Goal: Check status: Check status

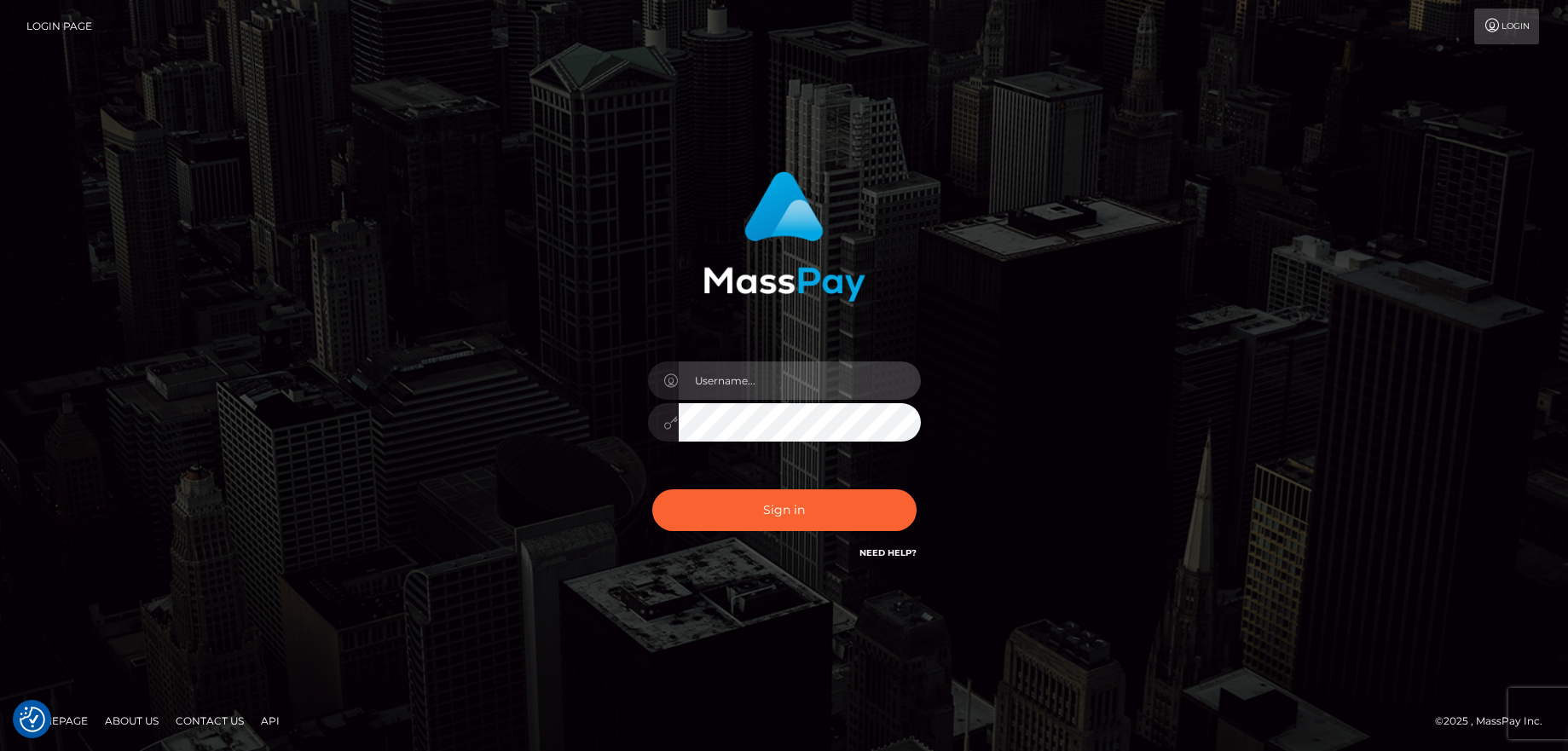
type input "balsaberisic"
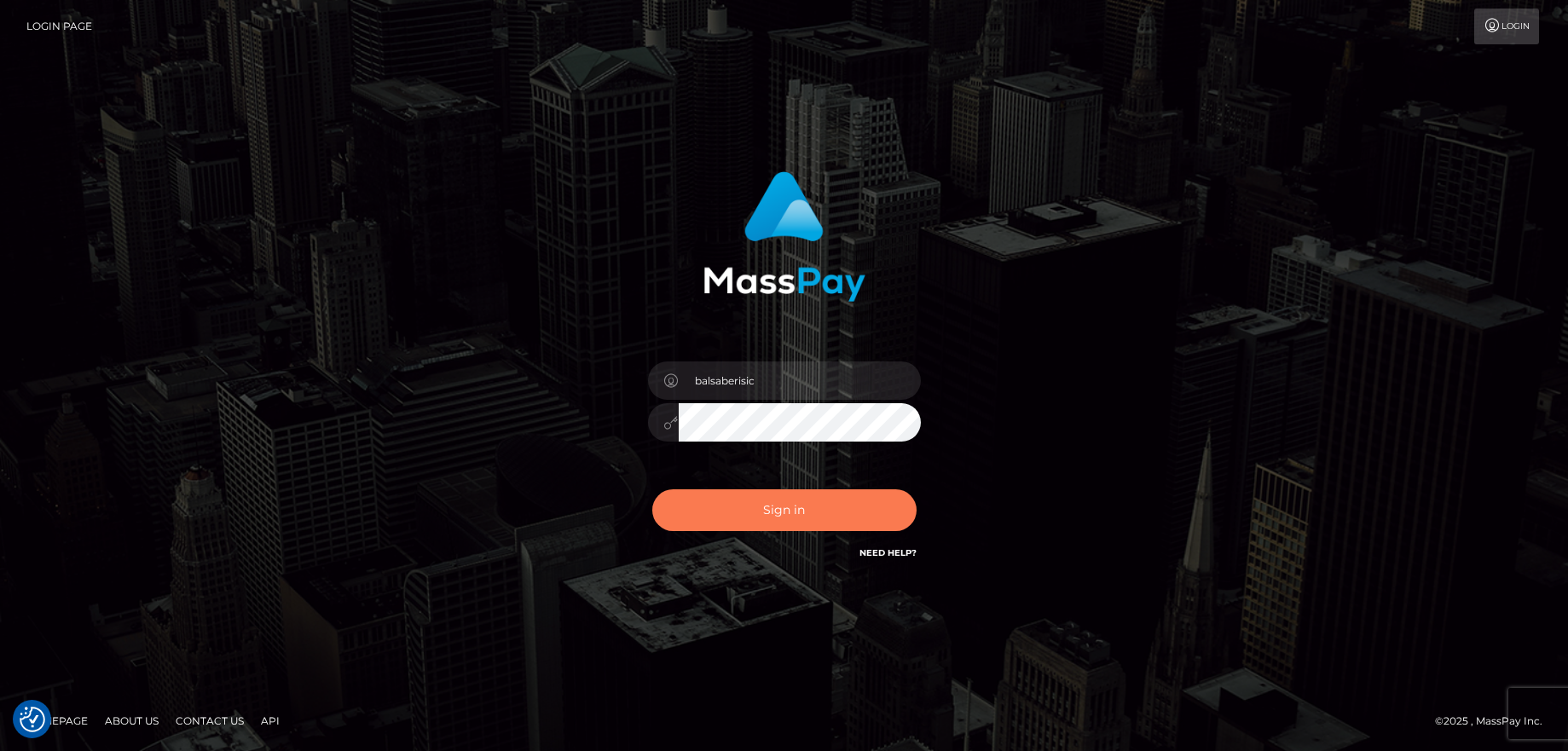
drag, startPoint x: 0, startPoint y: 0, endPoint x: 731, endPoint y: 501, distance: 886.2
click at [731, 501] on button "Sign in" at bounding box center [784, 510] width 265 height 42
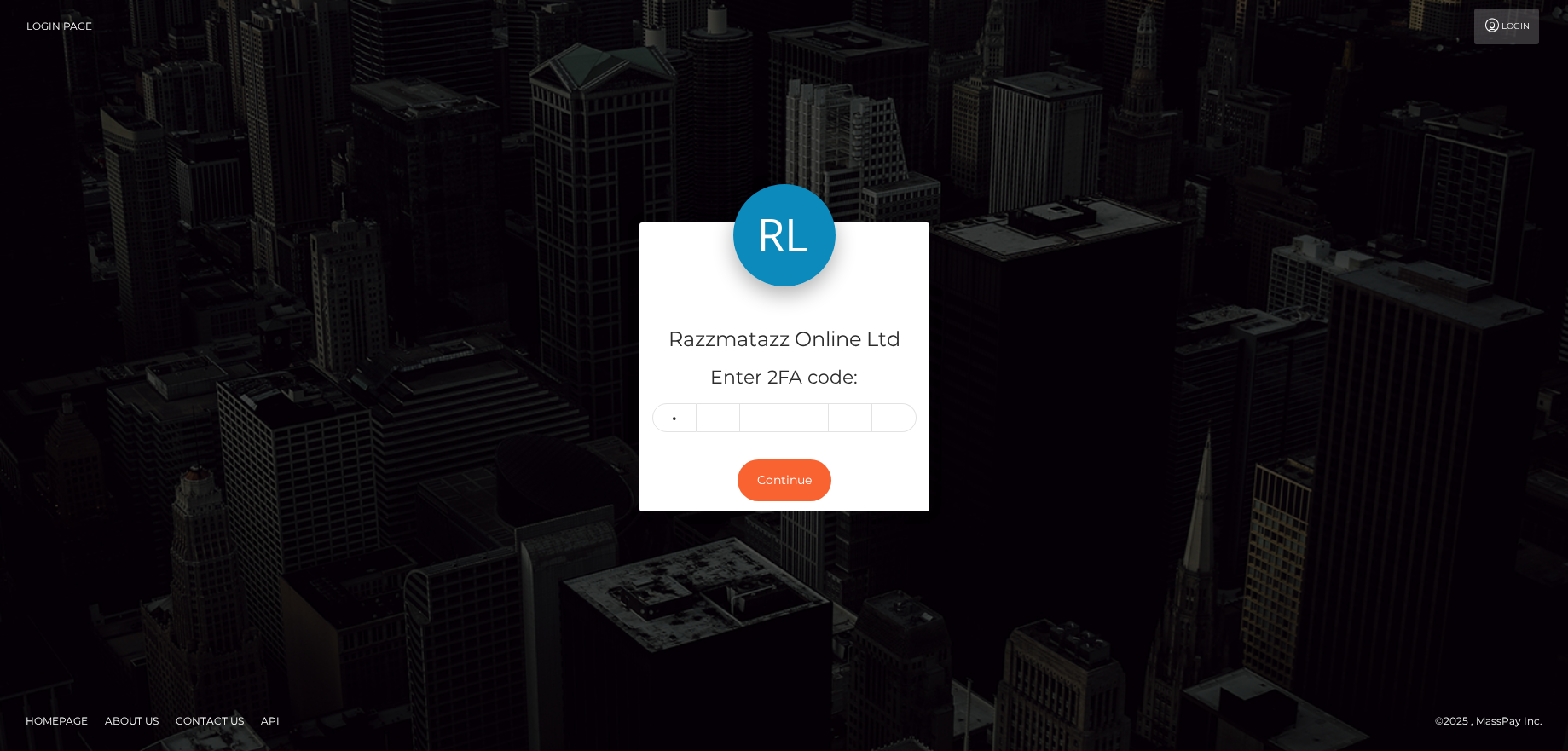
type input "1"
type input "5"
type input "2"
type input "5"
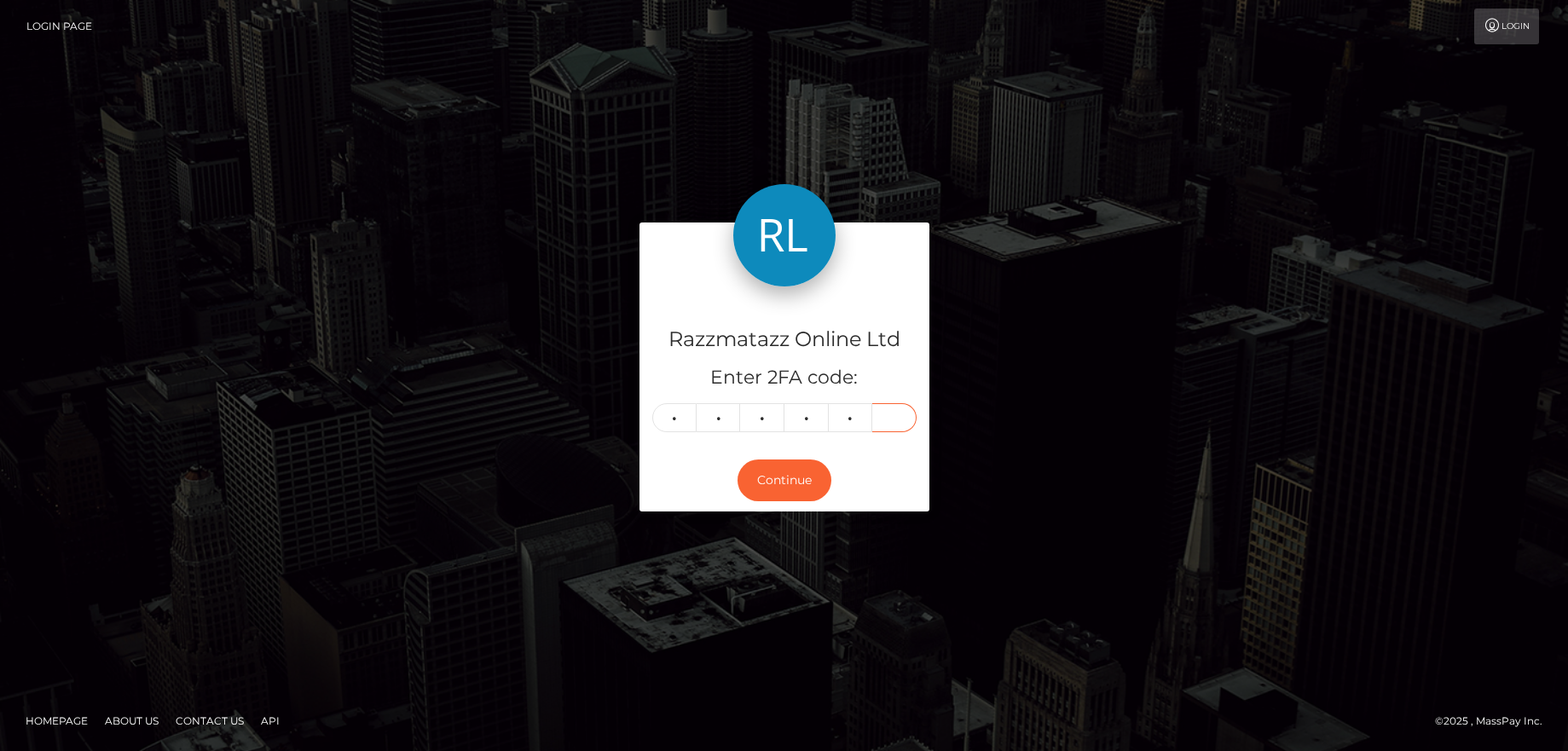
type input "2"
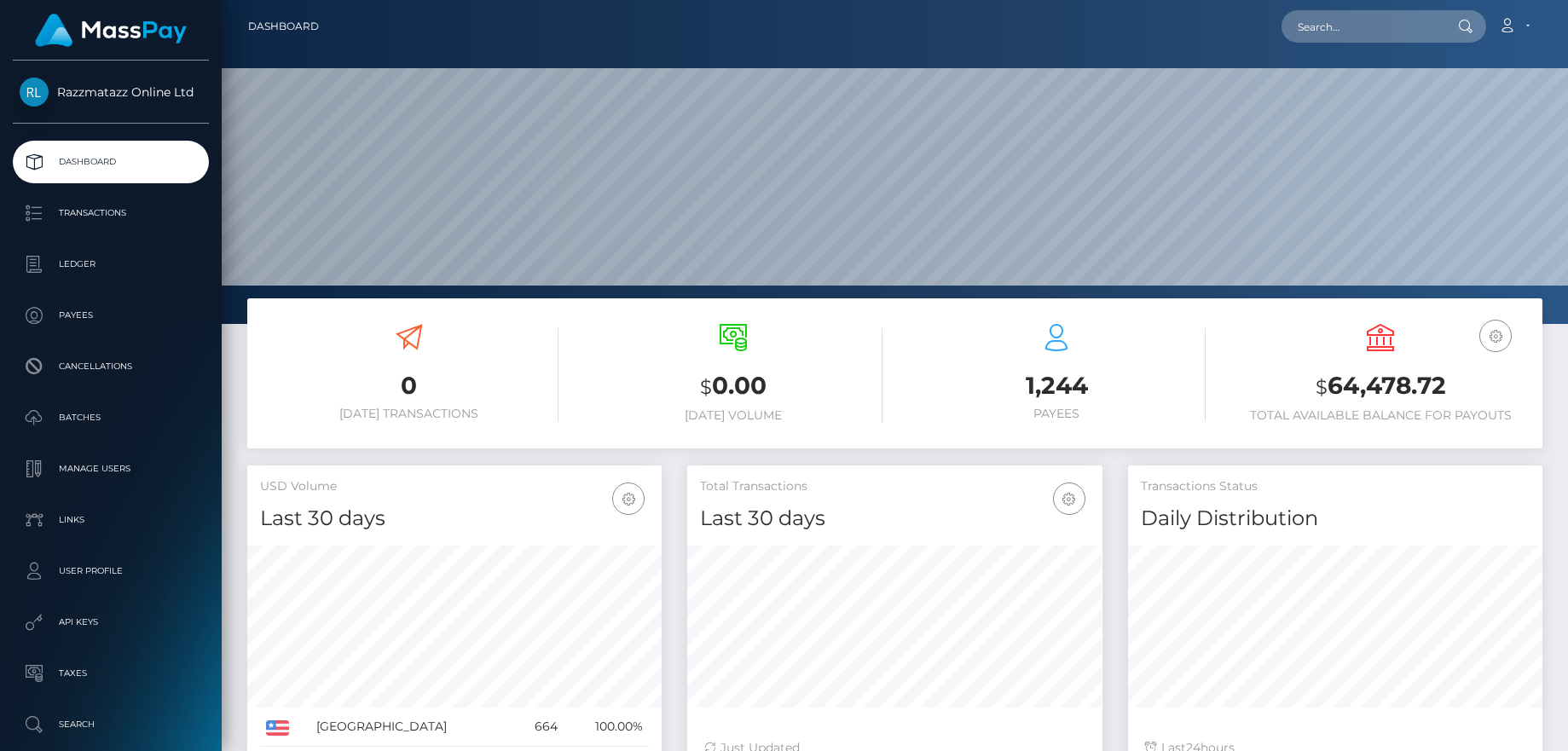
scroll to position [303, 415]
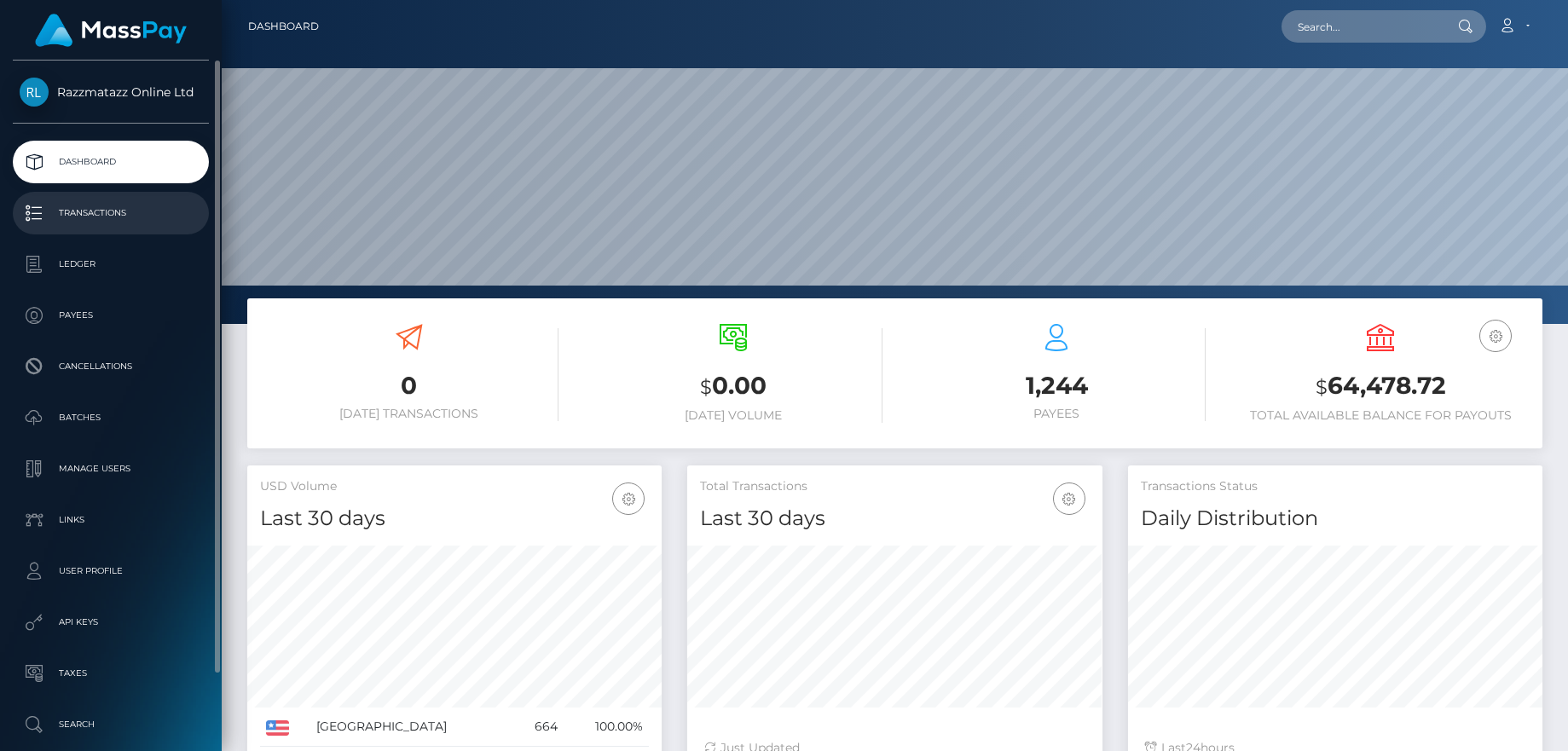
click at [136, 220] on p "Transactions" at bounding box center [110, 213] width 182 height 26
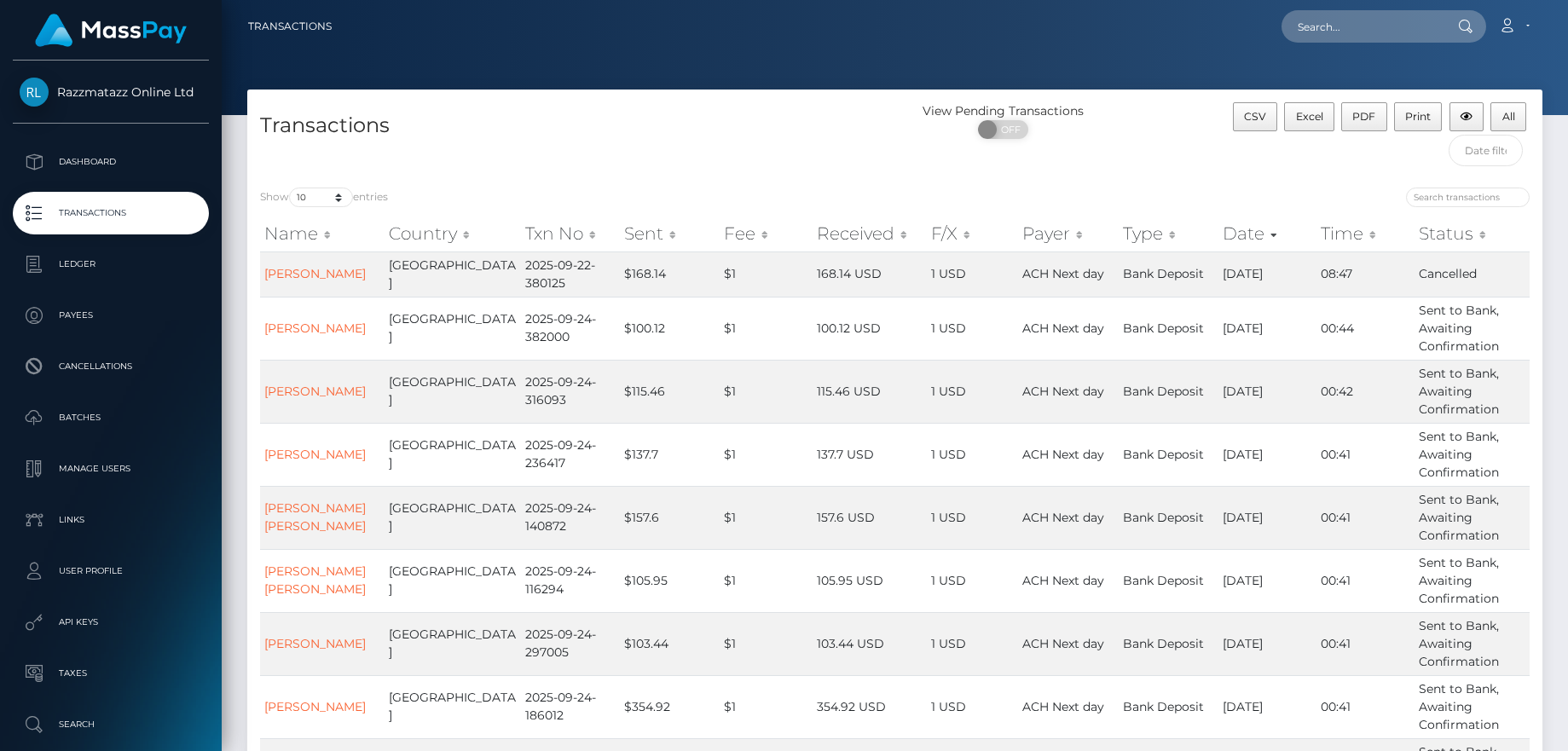
drag, startPoint x: 342, startPoint y: 281, endPoint x: 256, endPoint y: 270, distance: 86.7
click at [256, 270] on div "Name Country Txn No Sent Fee Received F/X Payer Type Date Time Status Name Coun…" at bounding box center [895, 554] width 1296 height 685
copy table "Name Country Txn No Sent Fee Received F/X Payer Type Date Time Status Name Coun…"
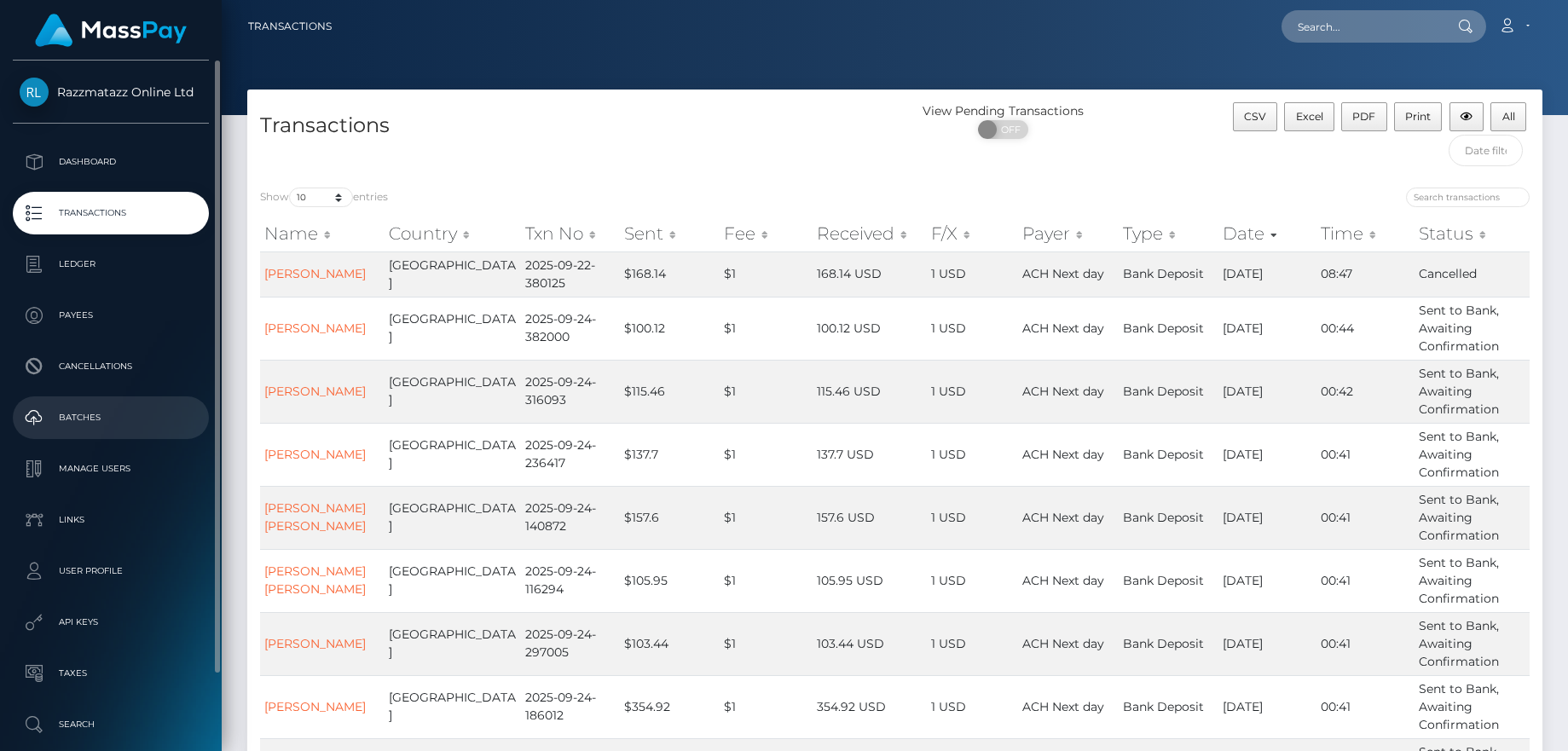
click at [140, 418] on p "Batches" at bounding box center [110, 417] width 182 height 26
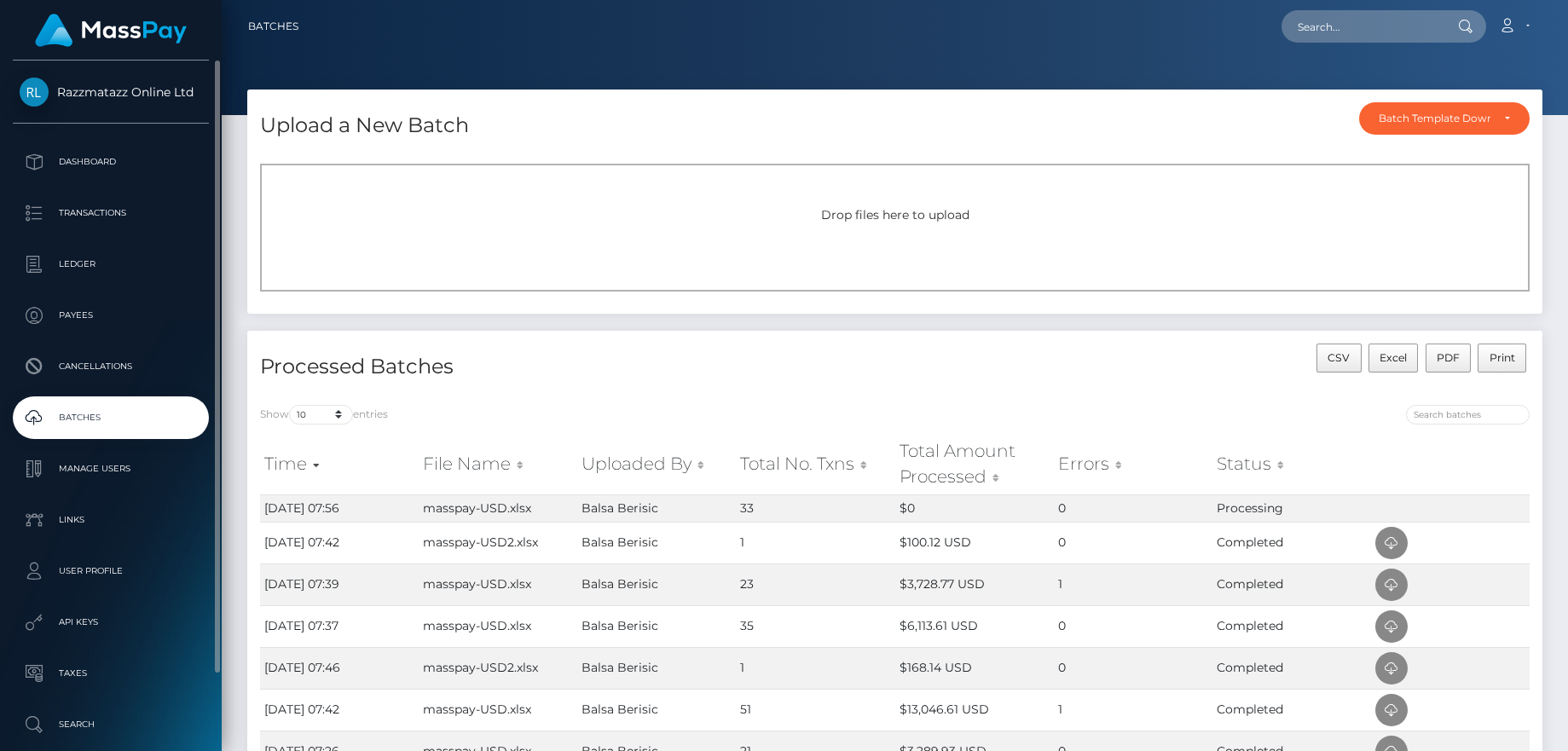
click at [150, 426] on p "Batches" at bounding box center [110, 417] width 182 height 26
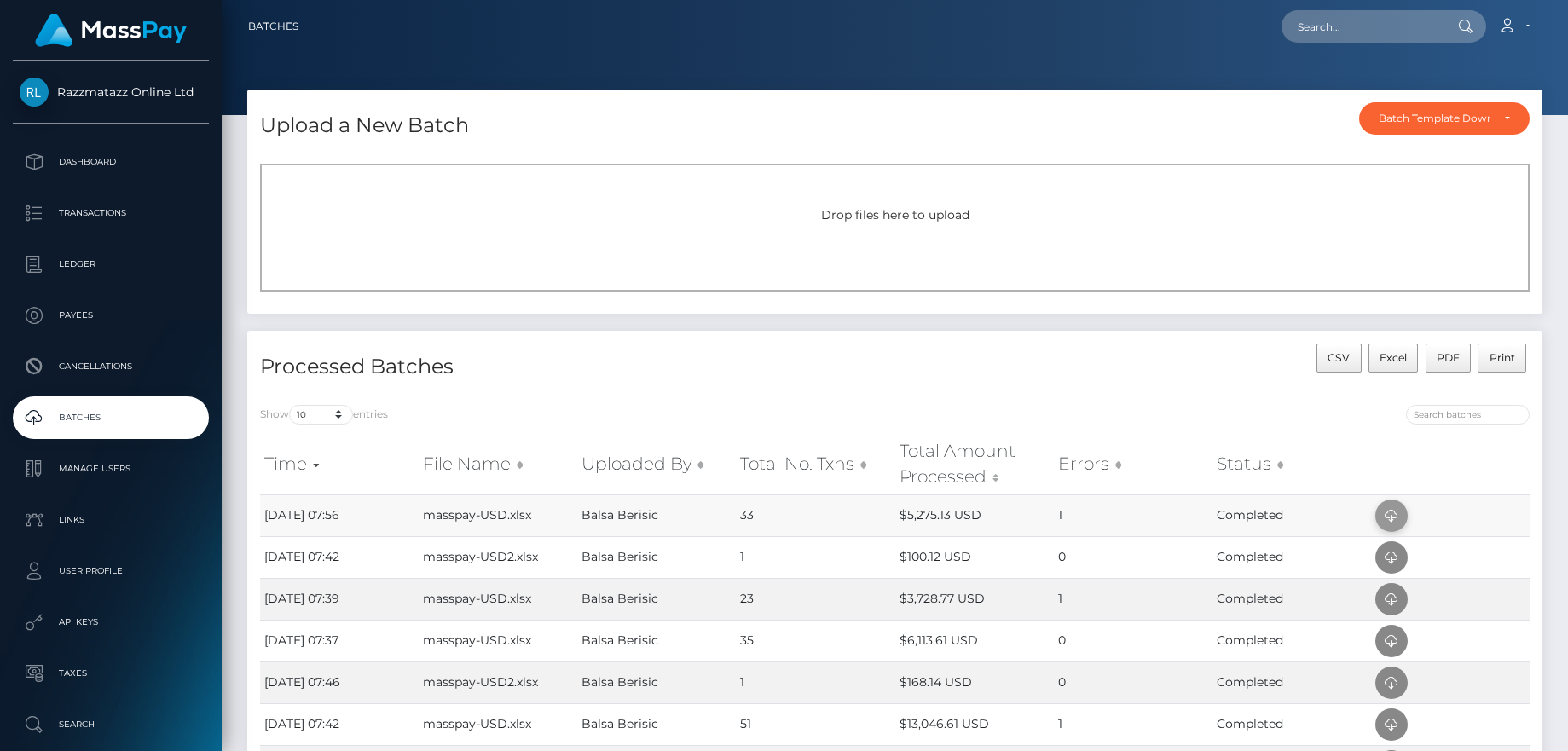
click at [1377, 514] on span at bounding box center [1392, 516] width 33 height 33
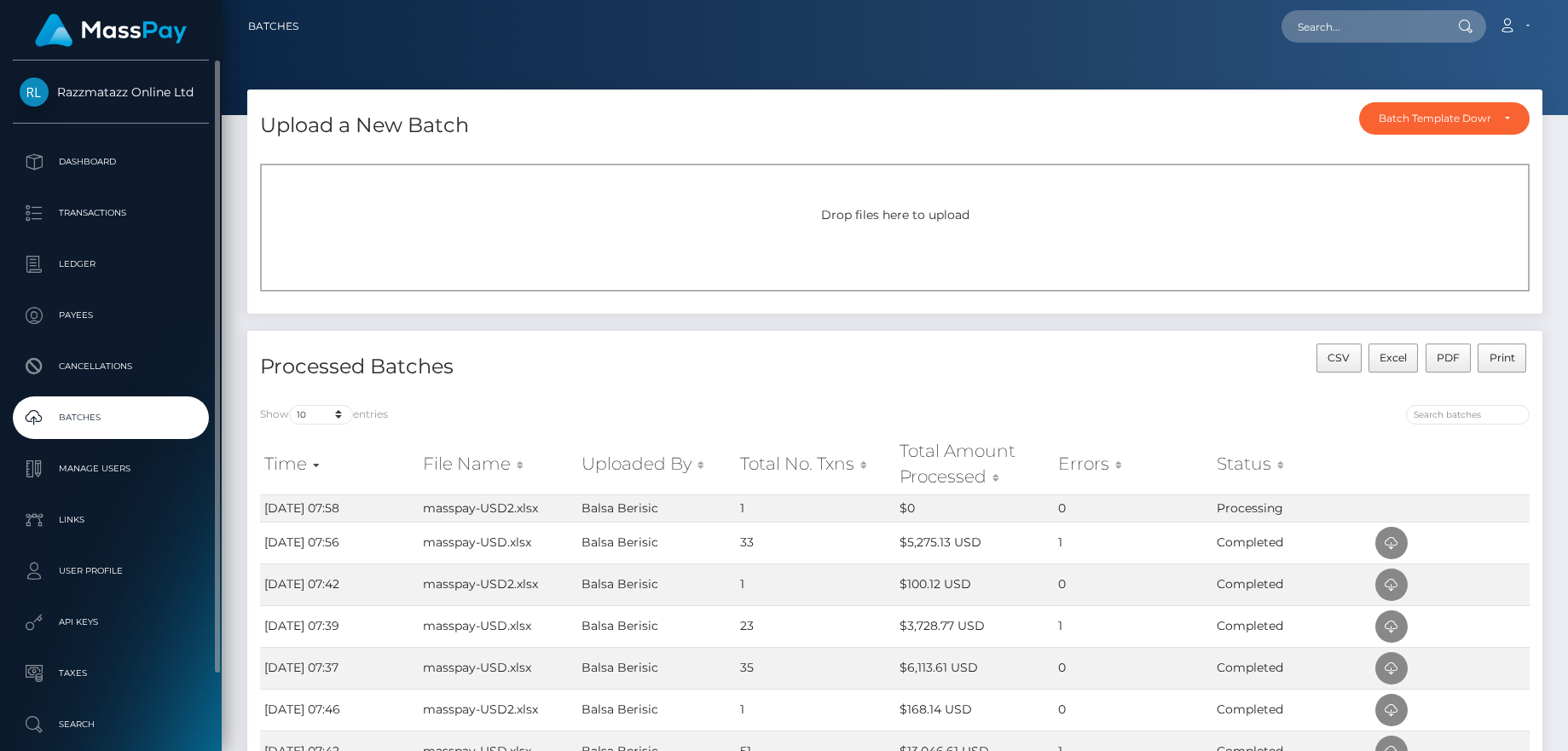
click at [88, 410] on p "Batches" at bounding box center [110, 417] width 182 height 26
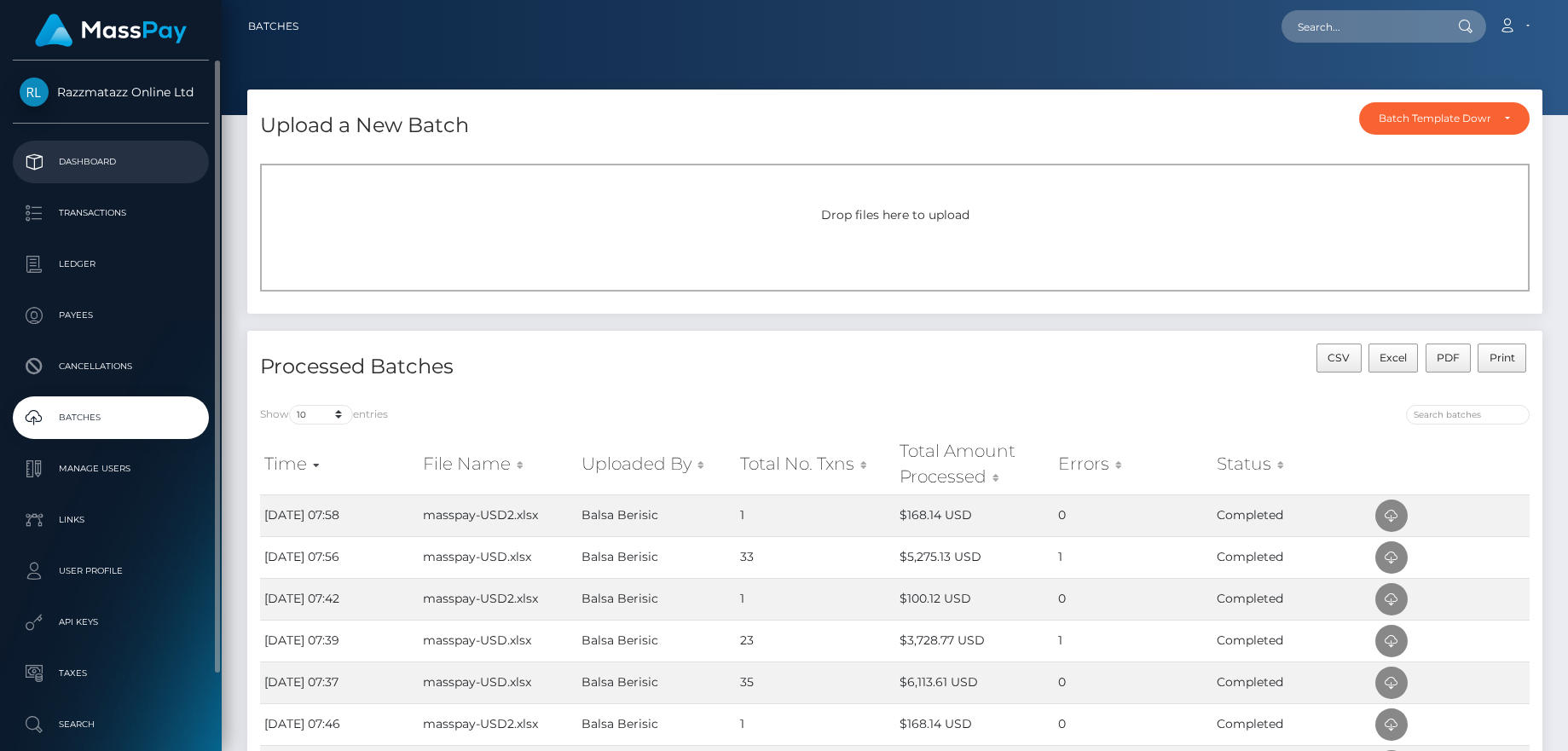
click at [155, 166] on p "Dashboard" at bounding box center [110, 162] width 182 height 26
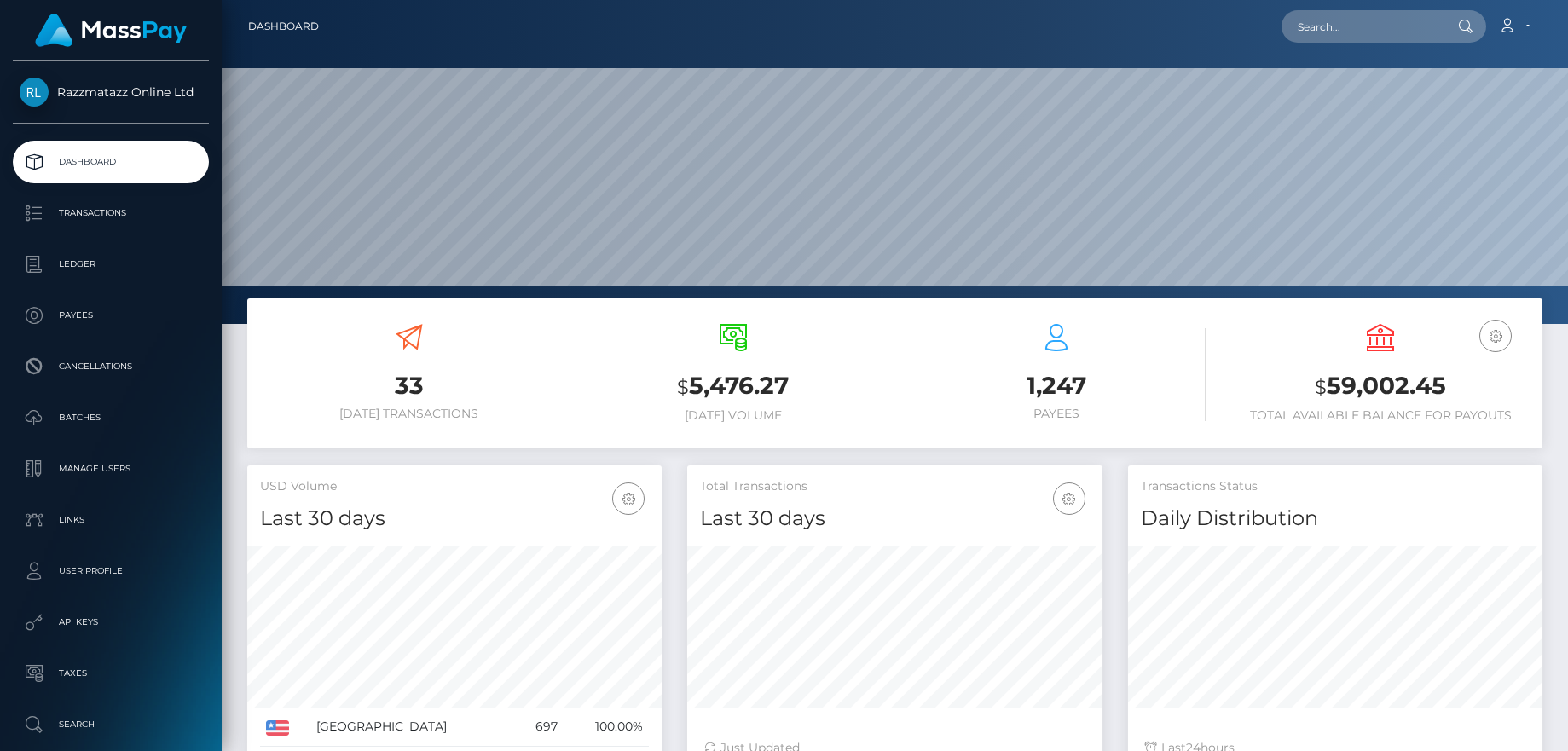
scroll to position [303, 415]
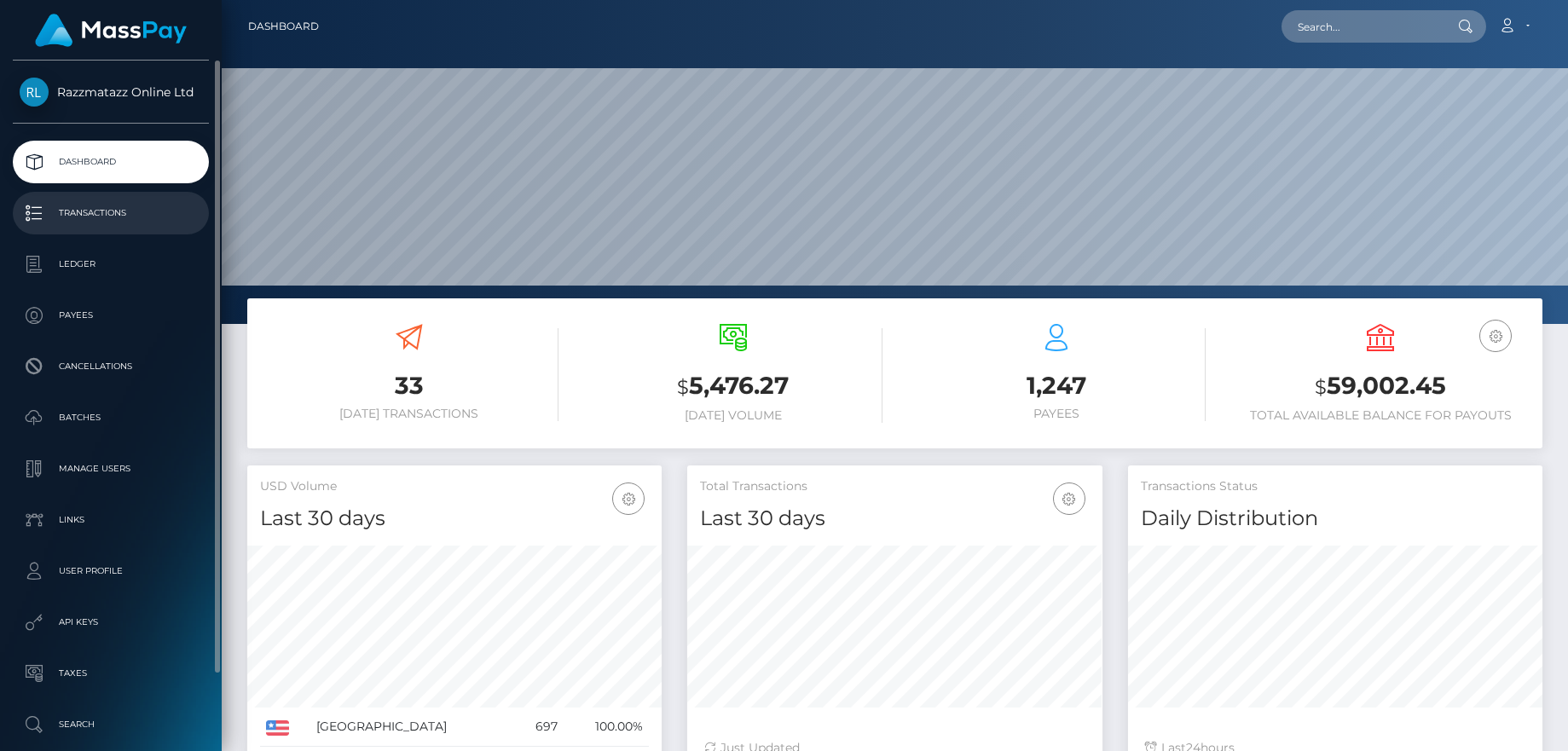
click at [157, 221] on p "Transactions" at bounding box center [110, 213] width 182 height 26
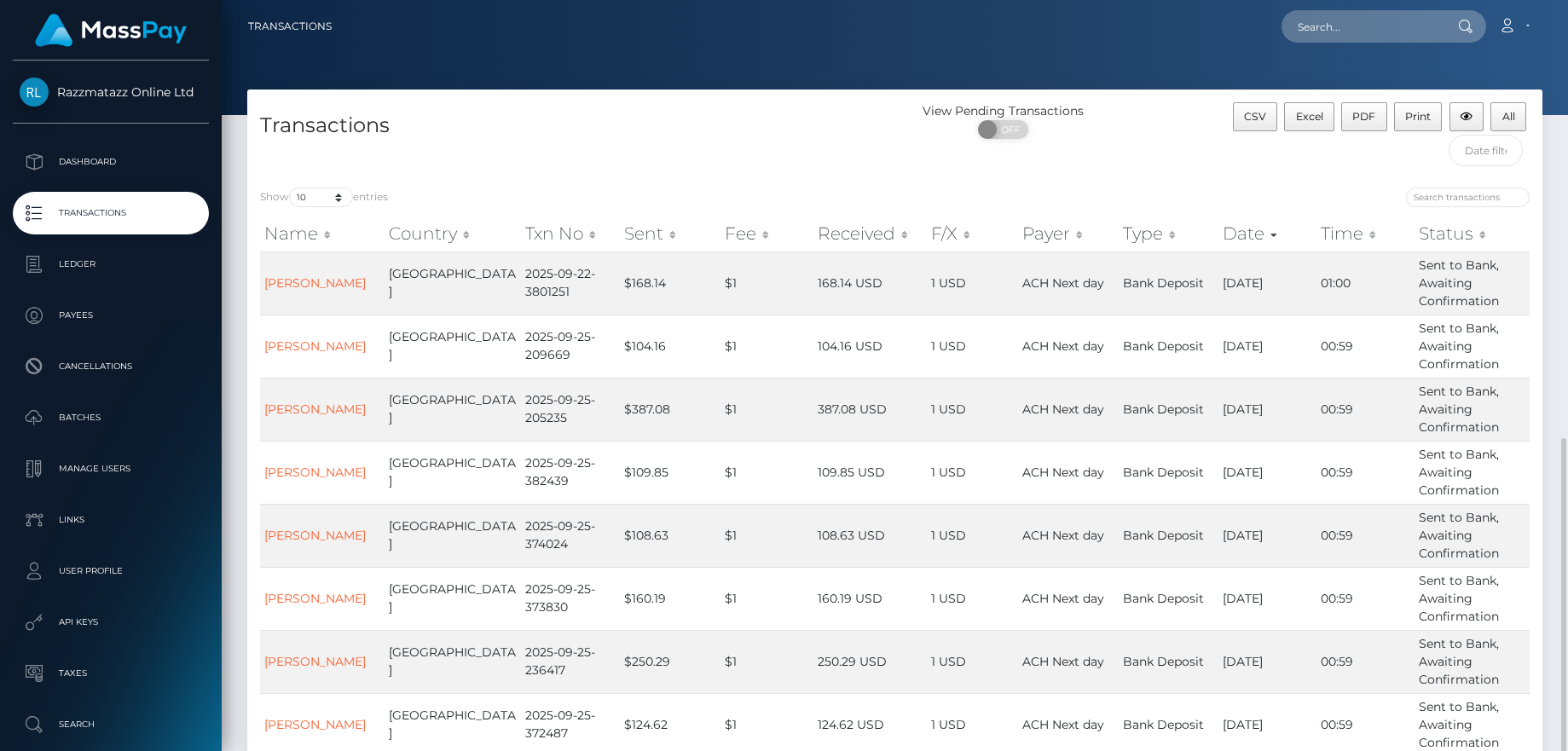
scroll to position [256, 0]
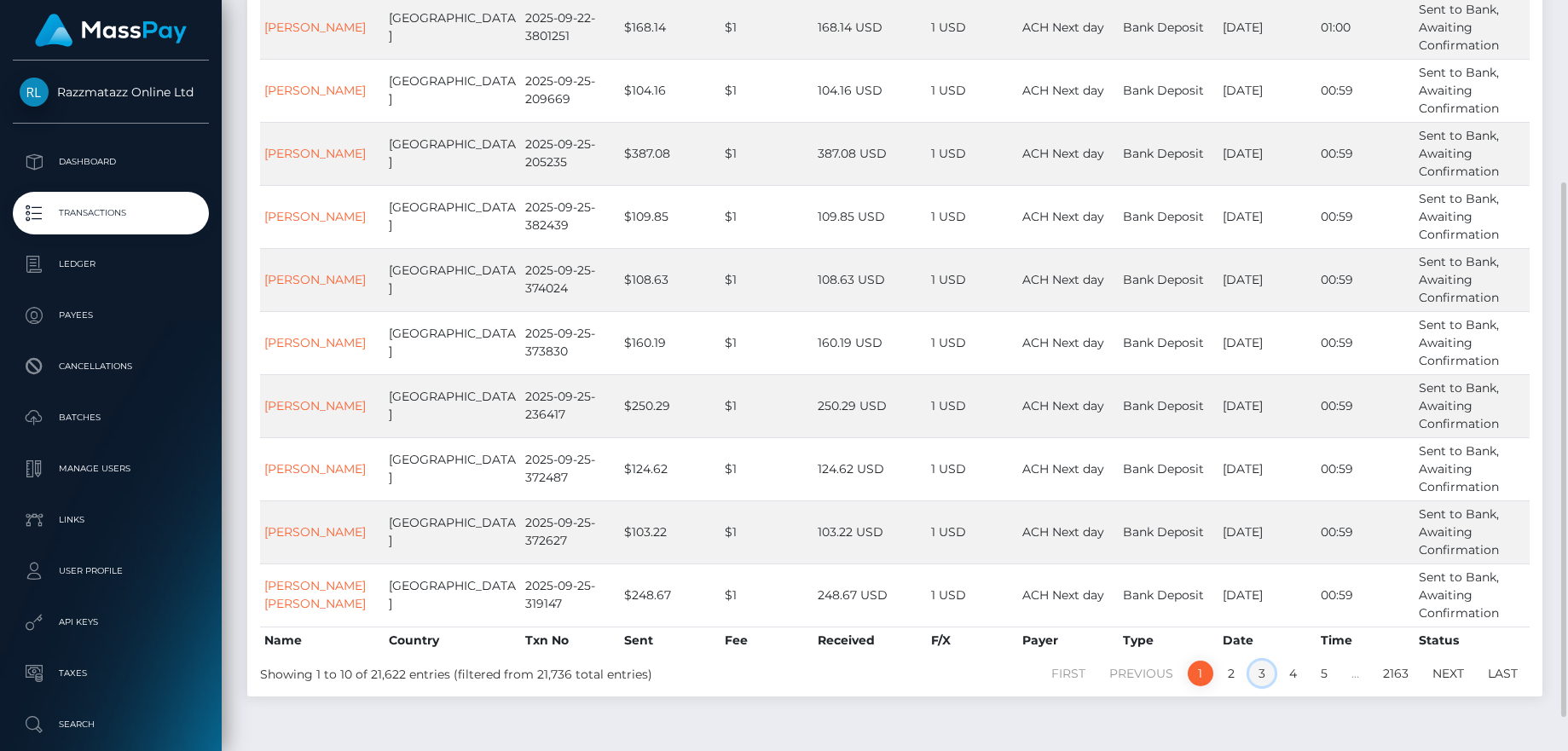
click at [1259, 678] on link "3" at bounding box center [1262, 673] width 26 height 26
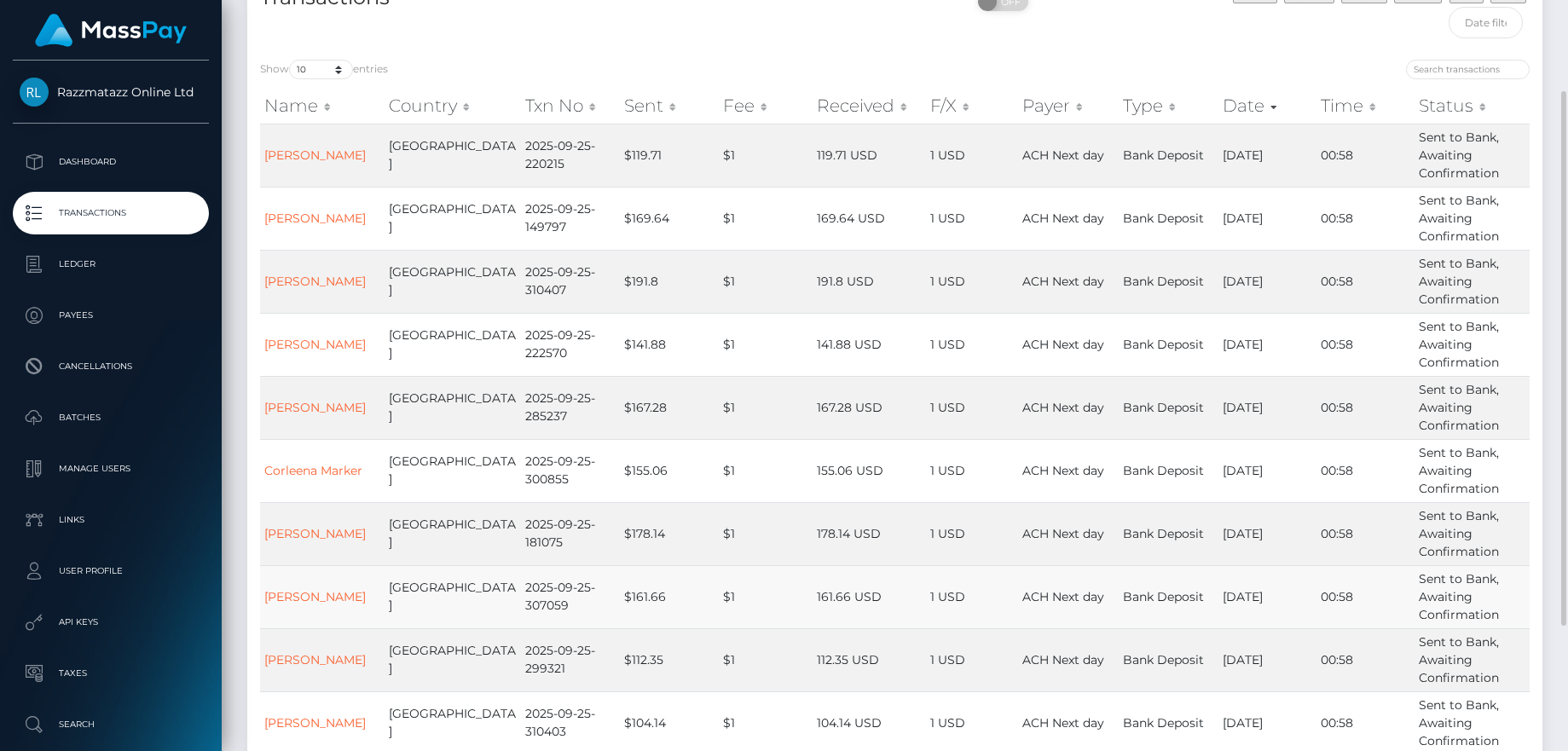
scroll to position [304, 0]
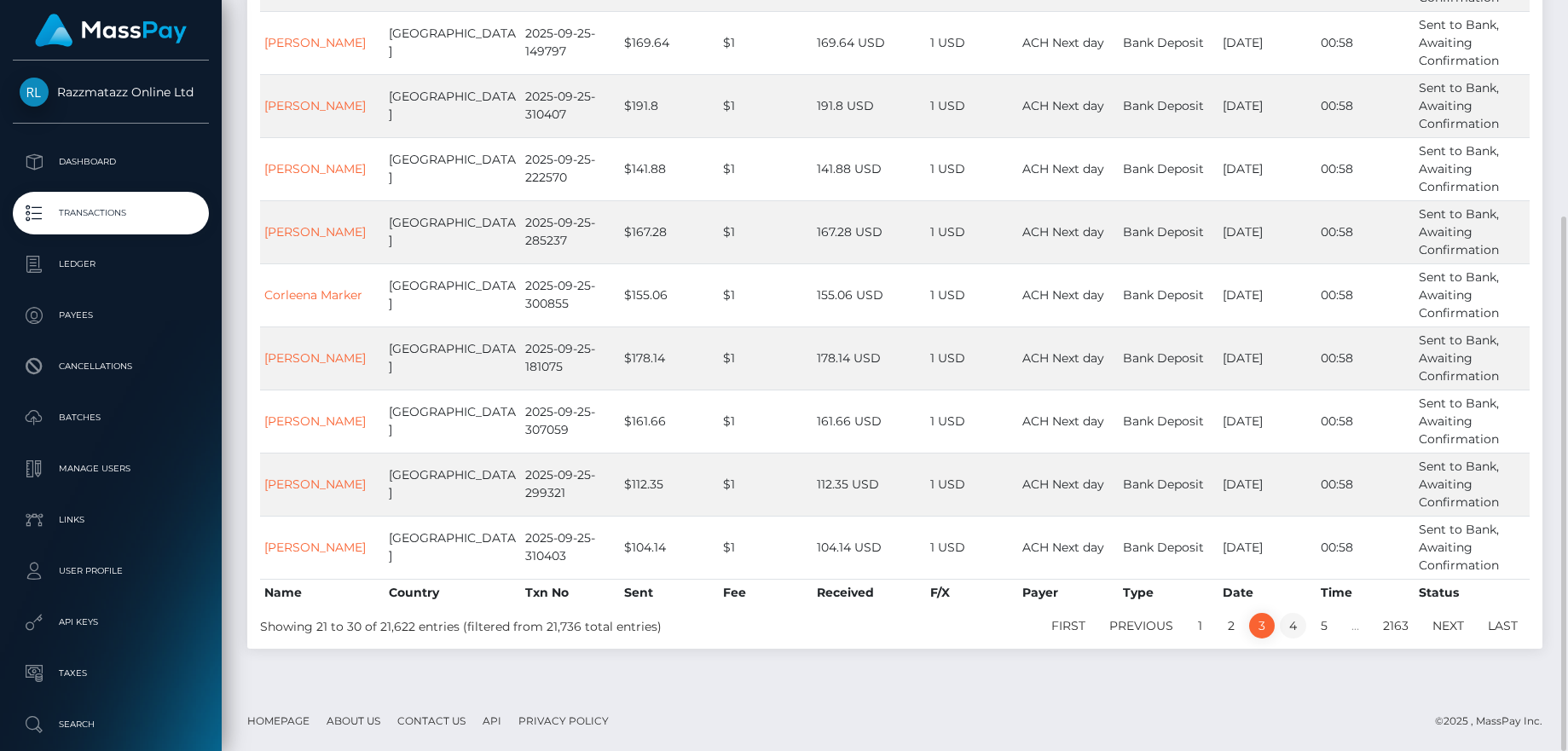
drag, startPoint x: 1311, startPoint y: 633, endPoint x: 1301, endPoint y: 633, distance: 10.0
click at [1307, 633] on ul "First Previous 1 2 3 4 5 … 2163 Next Last" at bounding box center [1164, 625] width 730 height 26
click at [1296, 633] on link "4" at bounding box center [1294, 625] width 27 height 26
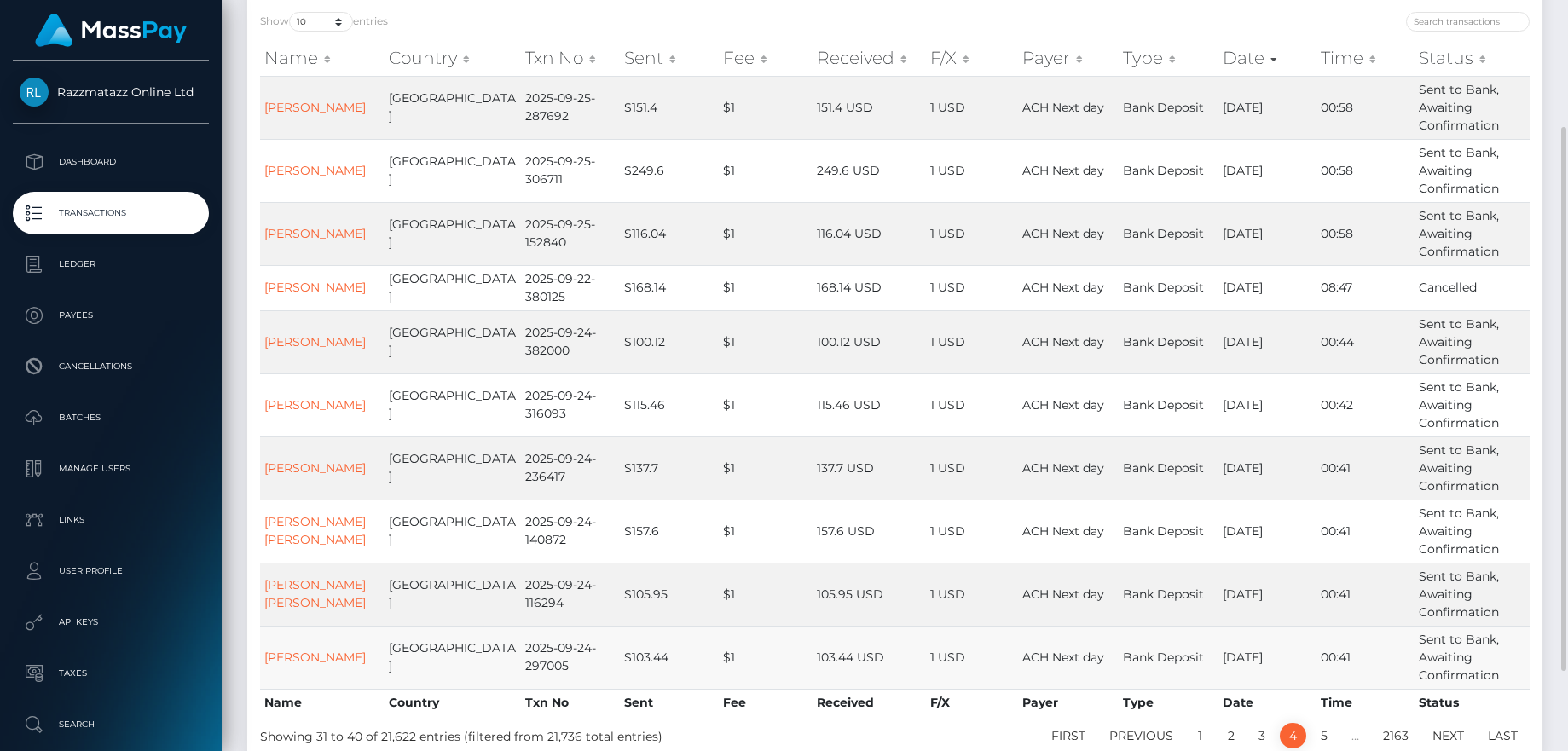
scroll to position [286, 0]
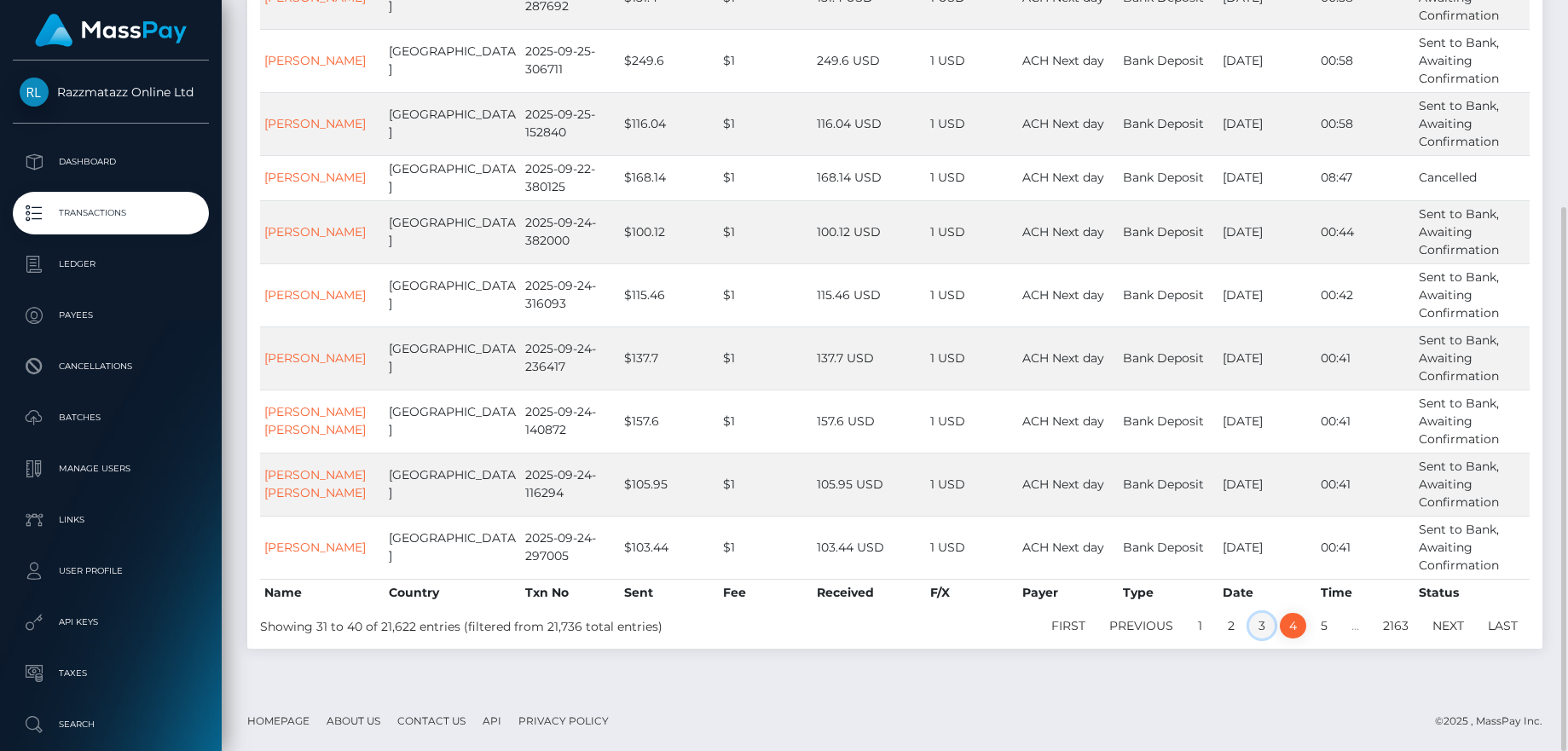
click at [1267, 635] on link "3" at bounding box center [1262, 625] width 26 height 26
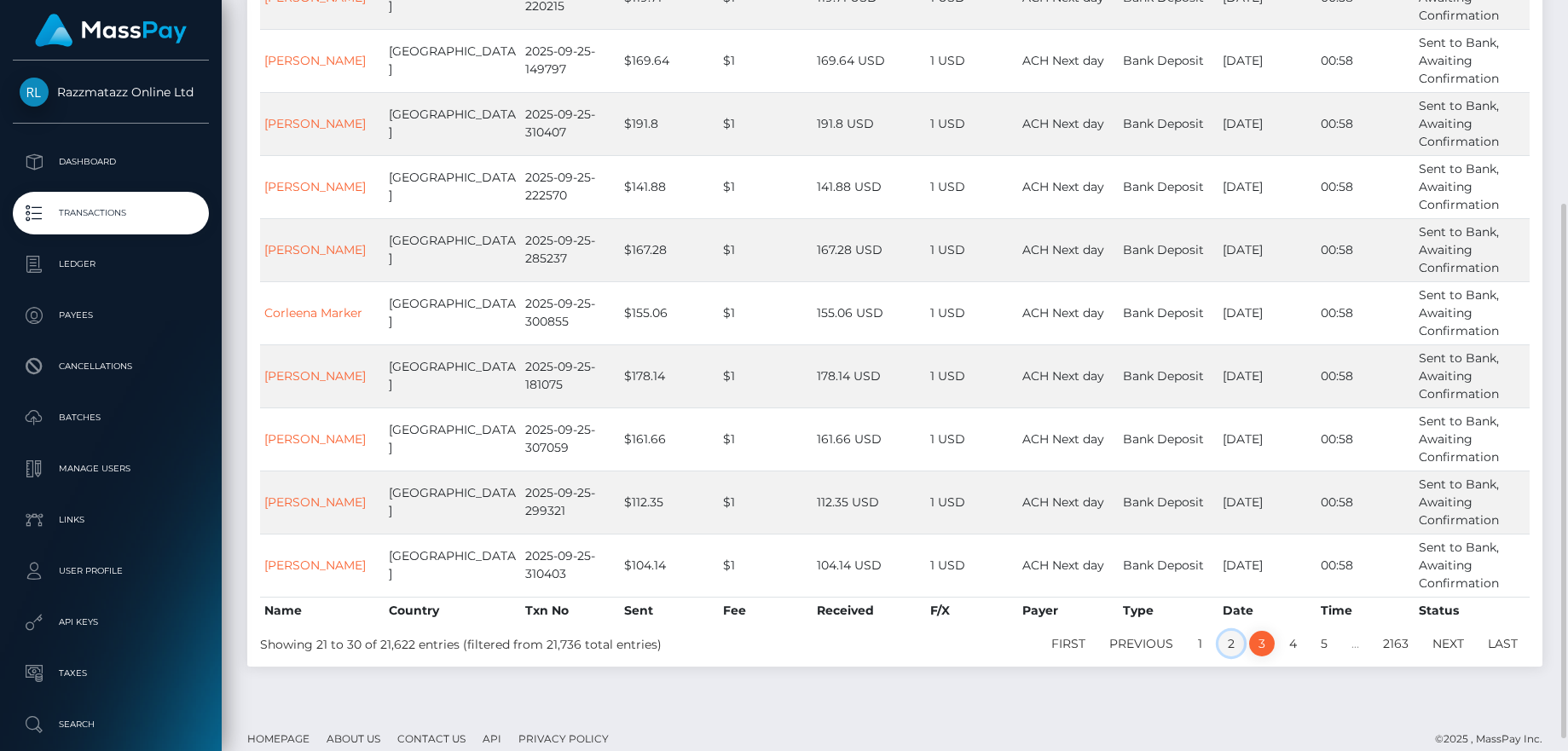
click at [1232, 643] on link "2" at bounding box center [1231, 644] width 26 height 26
click at [1199, 649] on link "1" at bounding box center [1201, 644] width 26 height 26
